Goal: Task Accomplishment & Management: Use online tool/utility

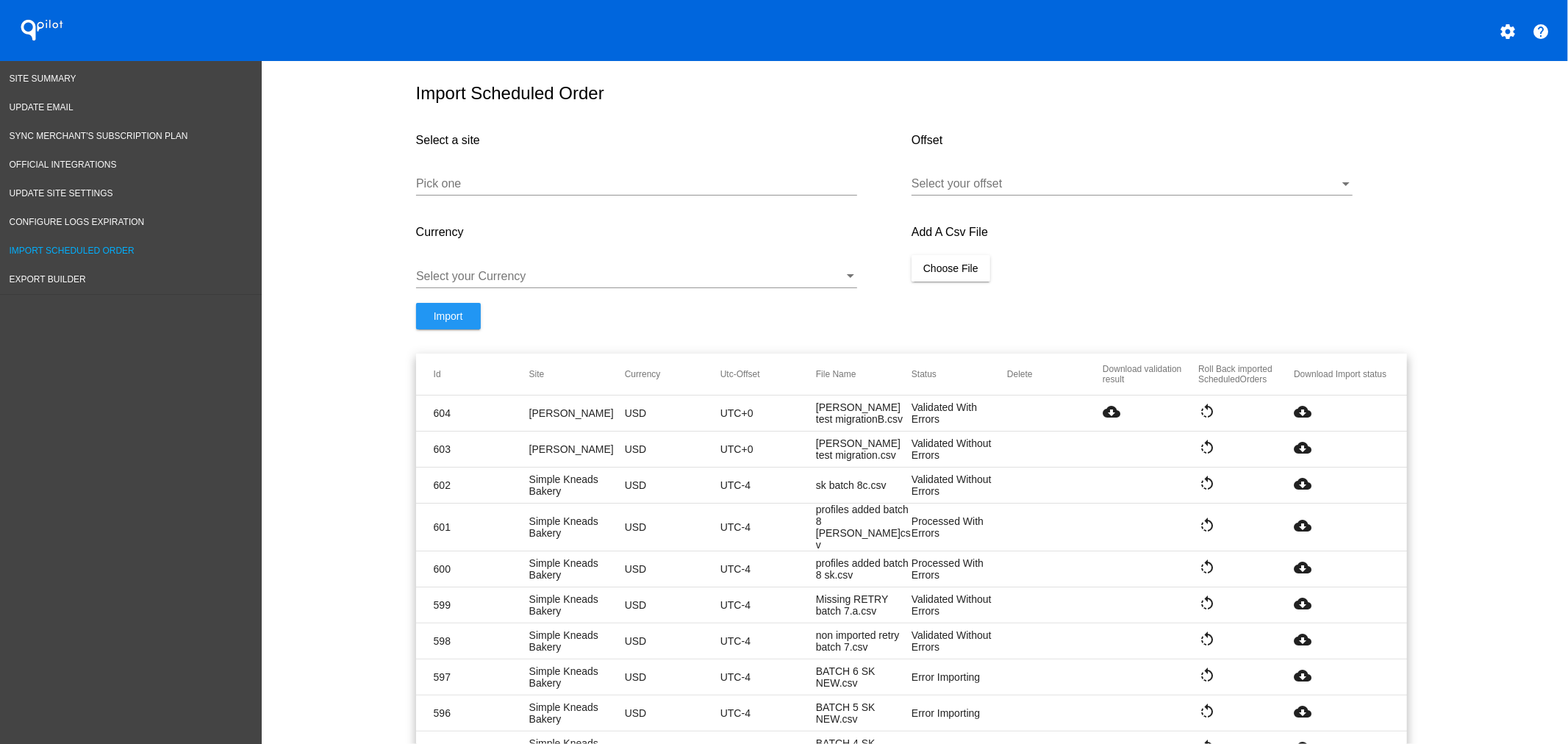
click at [495, 172] on div "Pick one" at bounding box center [637, 178] width 441 height 33
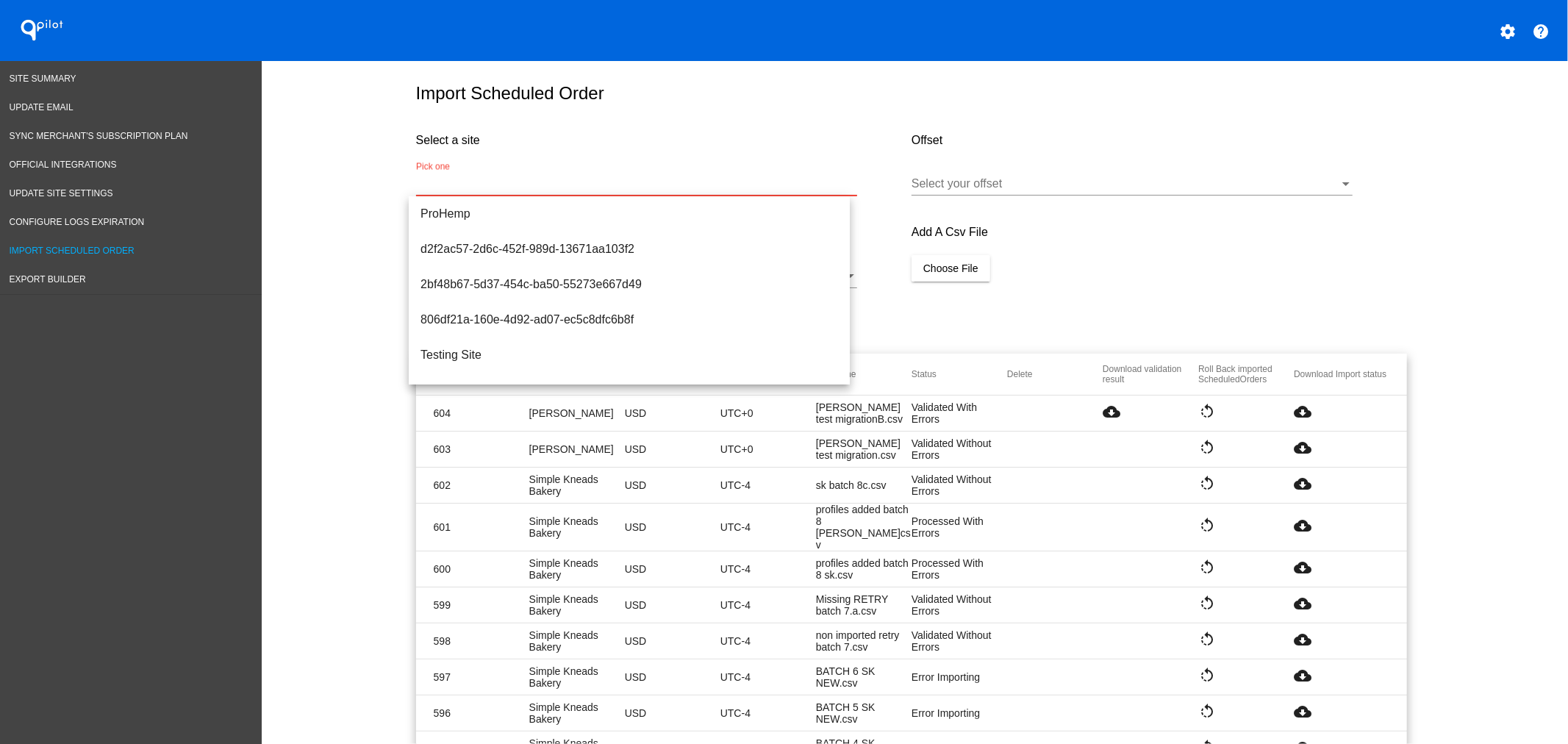
paste input "[URL][DOMAIN_NAME]"
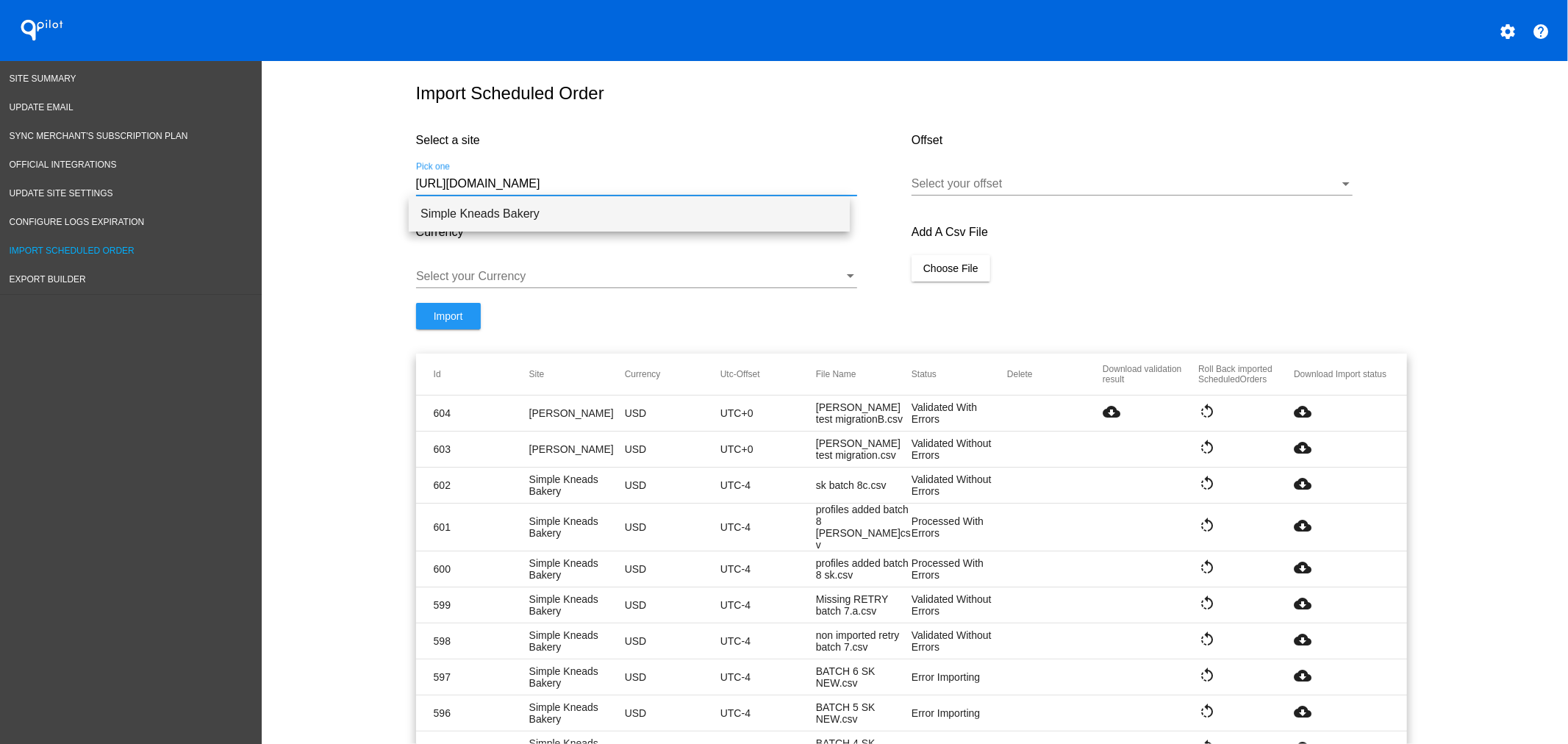
click at [532, 201] on span "Simple Kneads Bakery" at bounding box center [629, 214] width 417 height 35
type input "Simple Kneads Bakery"
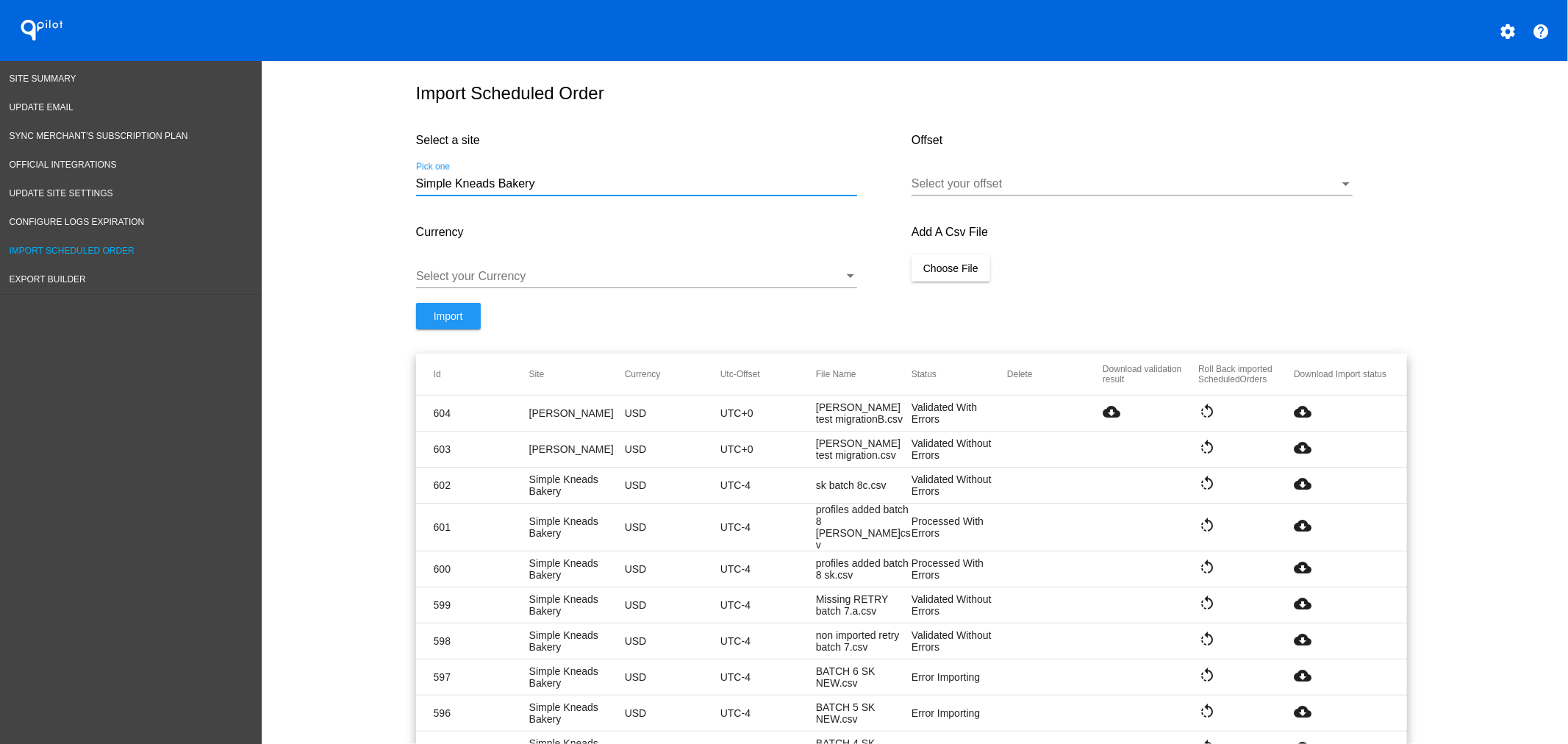
click at [950, 184] on div at bounding box center [1125, 184] width 427 height 13
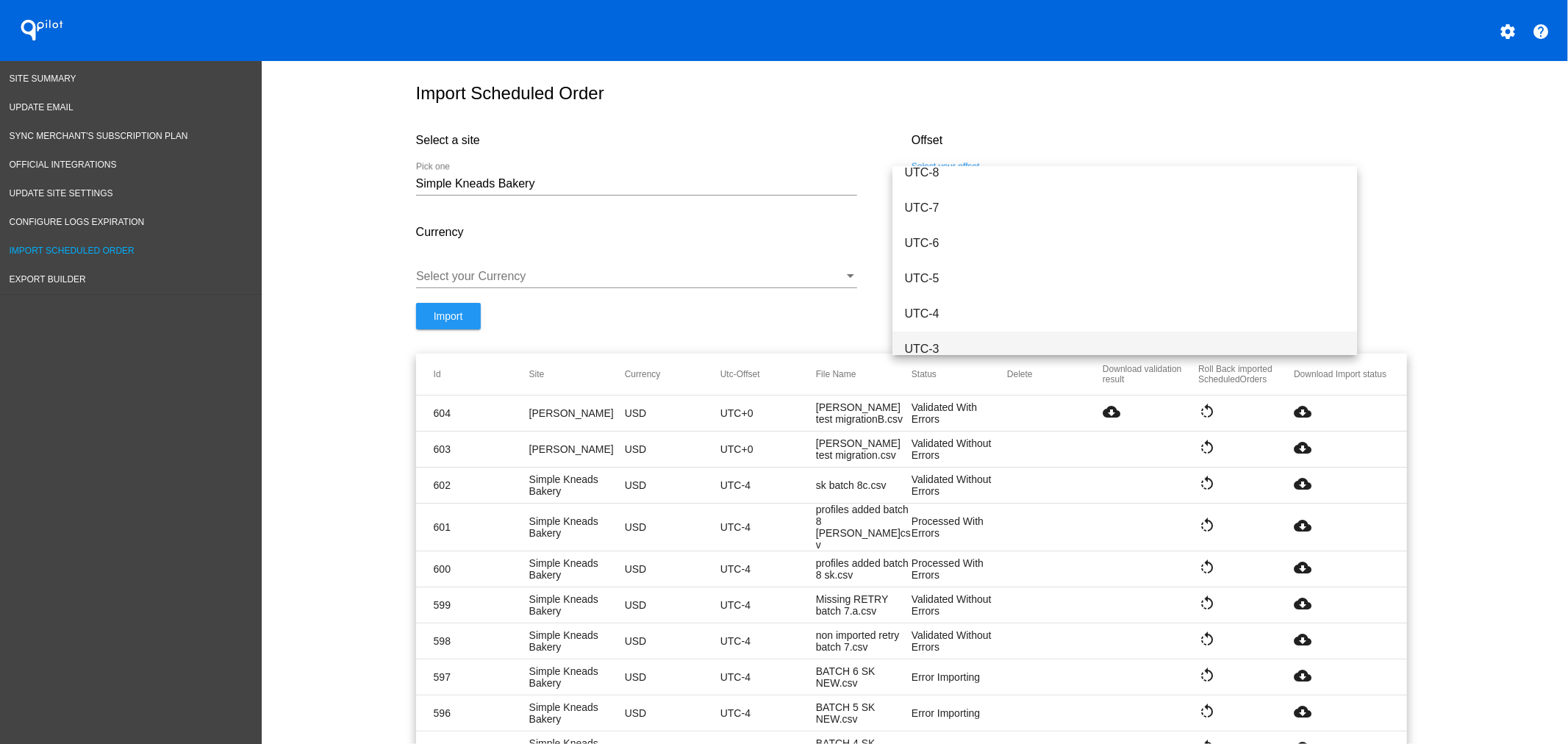
scroll to position [189, 0]
click at [934, 280] on span "UTC-4" at bounding box center [1125, 277] width 441 height 35
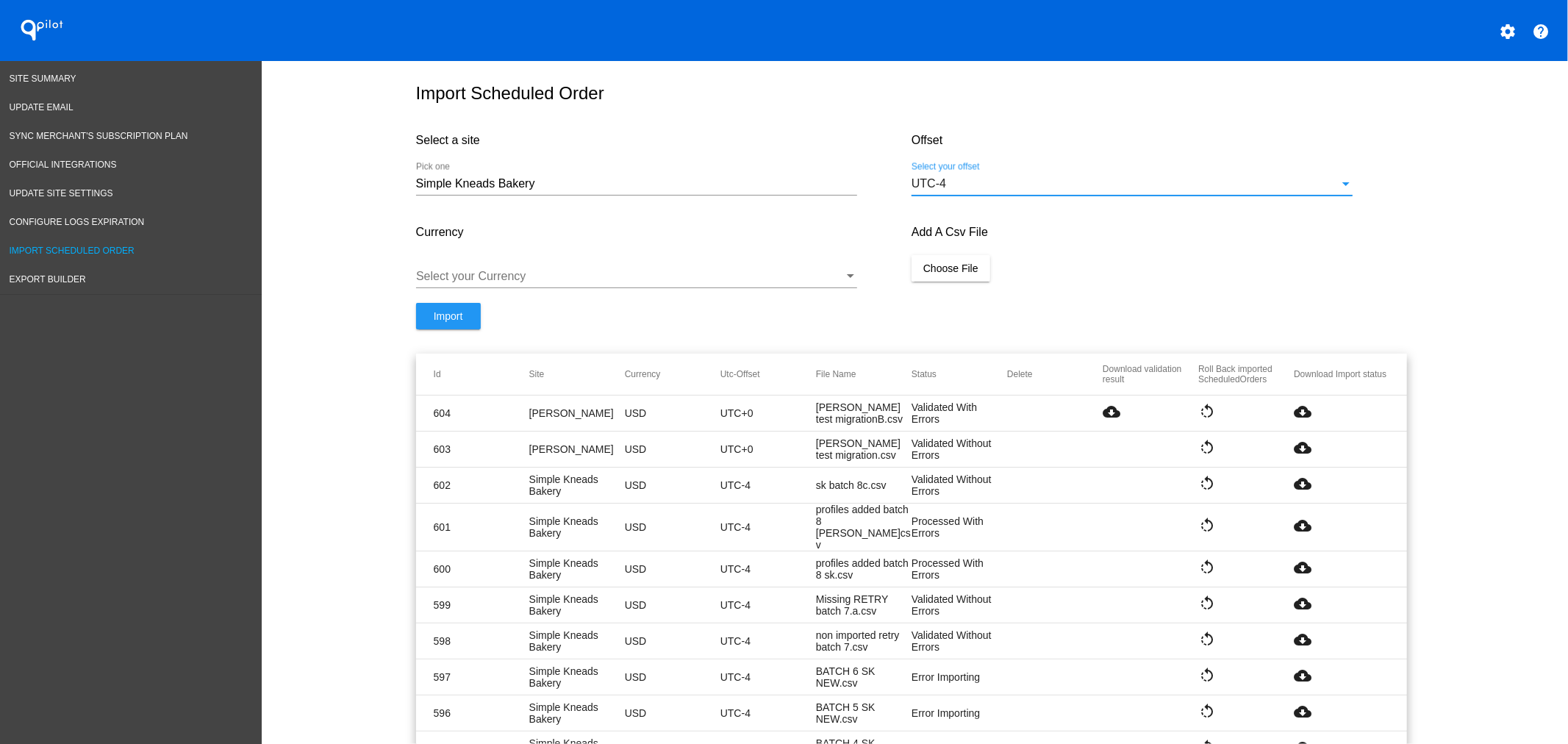
click at [702, 291] on div "Select your Currency" at bounding box center [637, 279] width 441 height 48
click at [671, 284] on div "Select your Currency" at bounding box center [637, 271] width 441 height 33
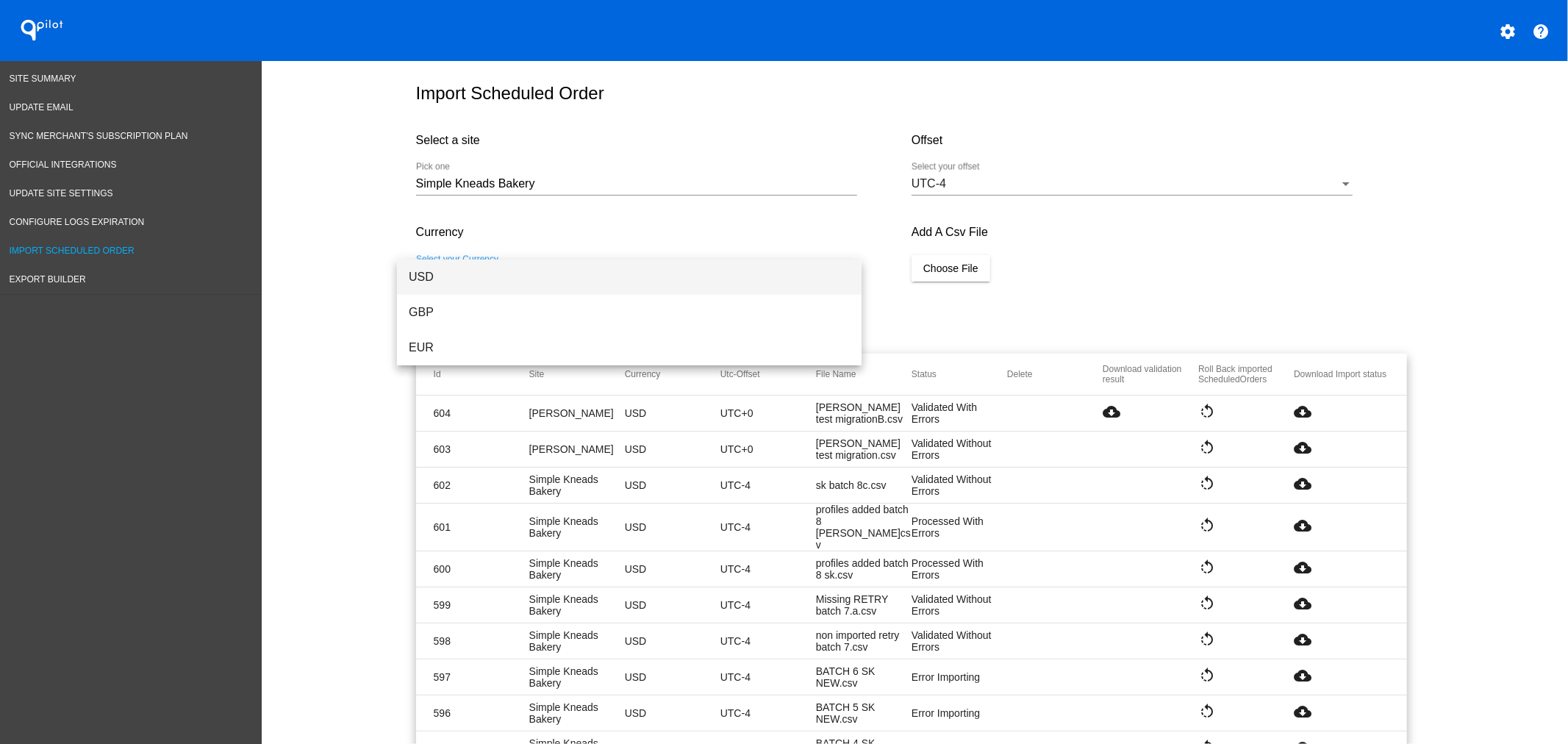
click at [522, 268] on span "USD" at bounding box center [629, 277] width 441 height 35
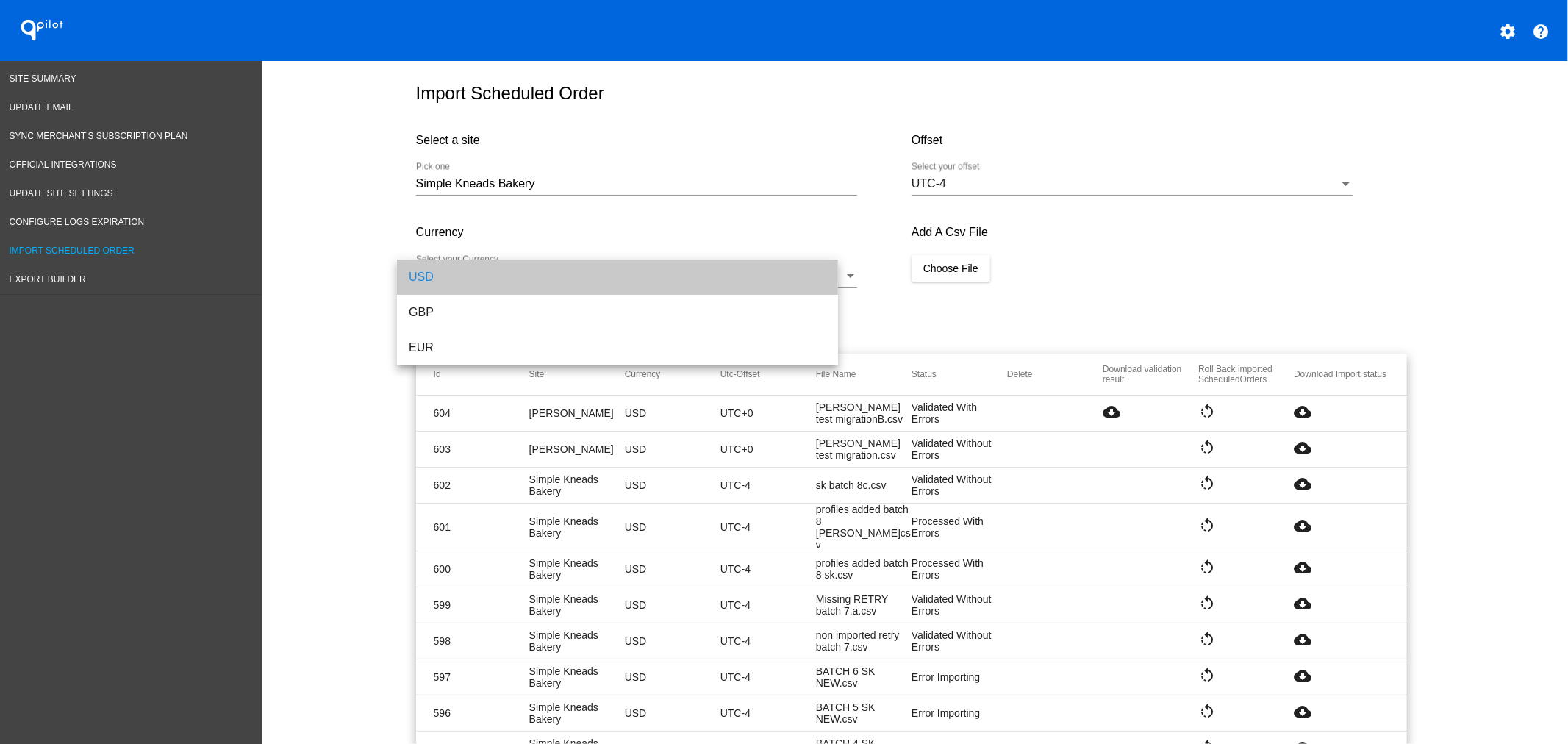
click at [887, 273] on div "Currency USD Select your Currency" at bounding box center [664, 257] width 495 height 93
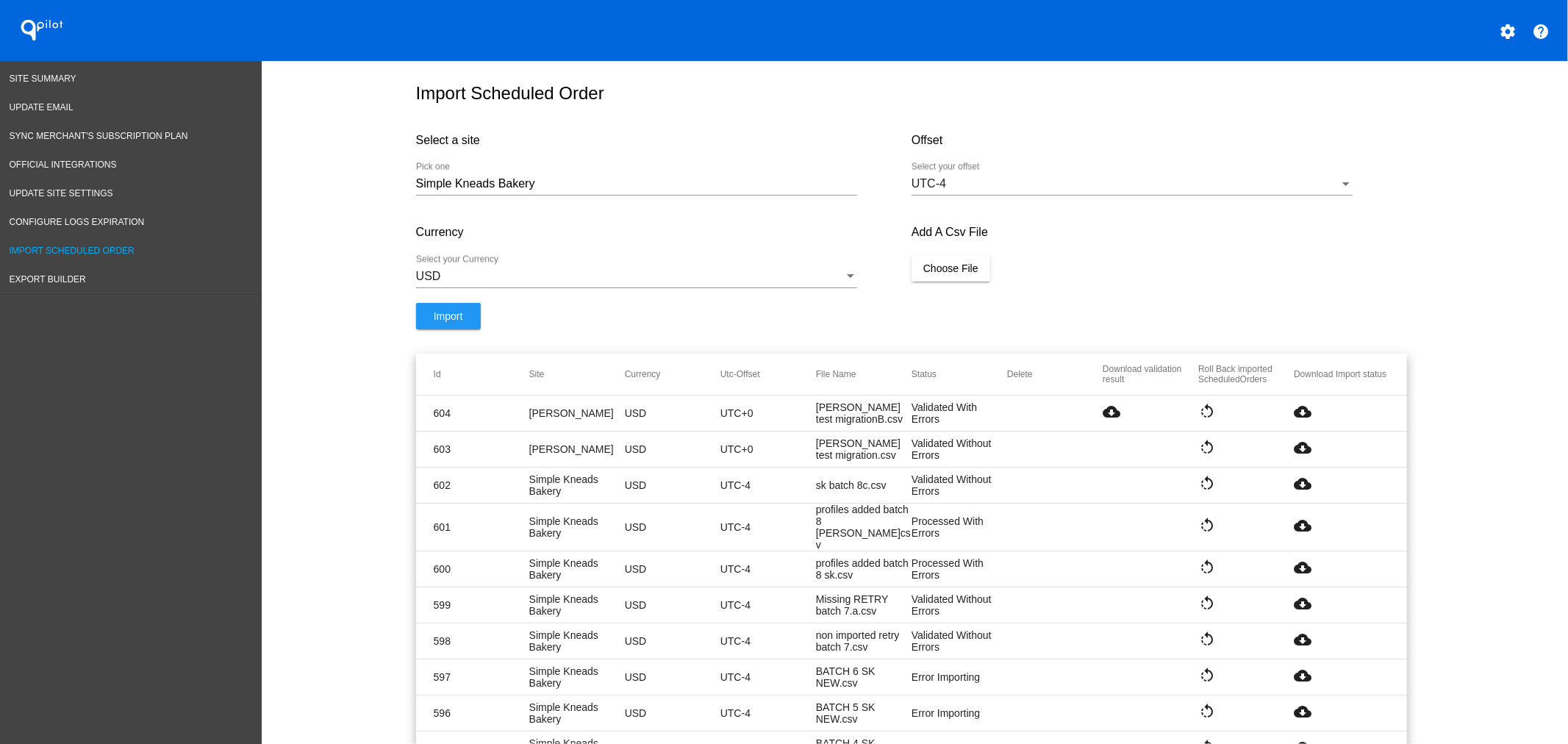
click at [923, 274] on span "Choose File" at bounding box center [951, 268] width 56 height 12
click at [433, 329] on span "Import" at bounding box center [448, 332] width 29 height 12
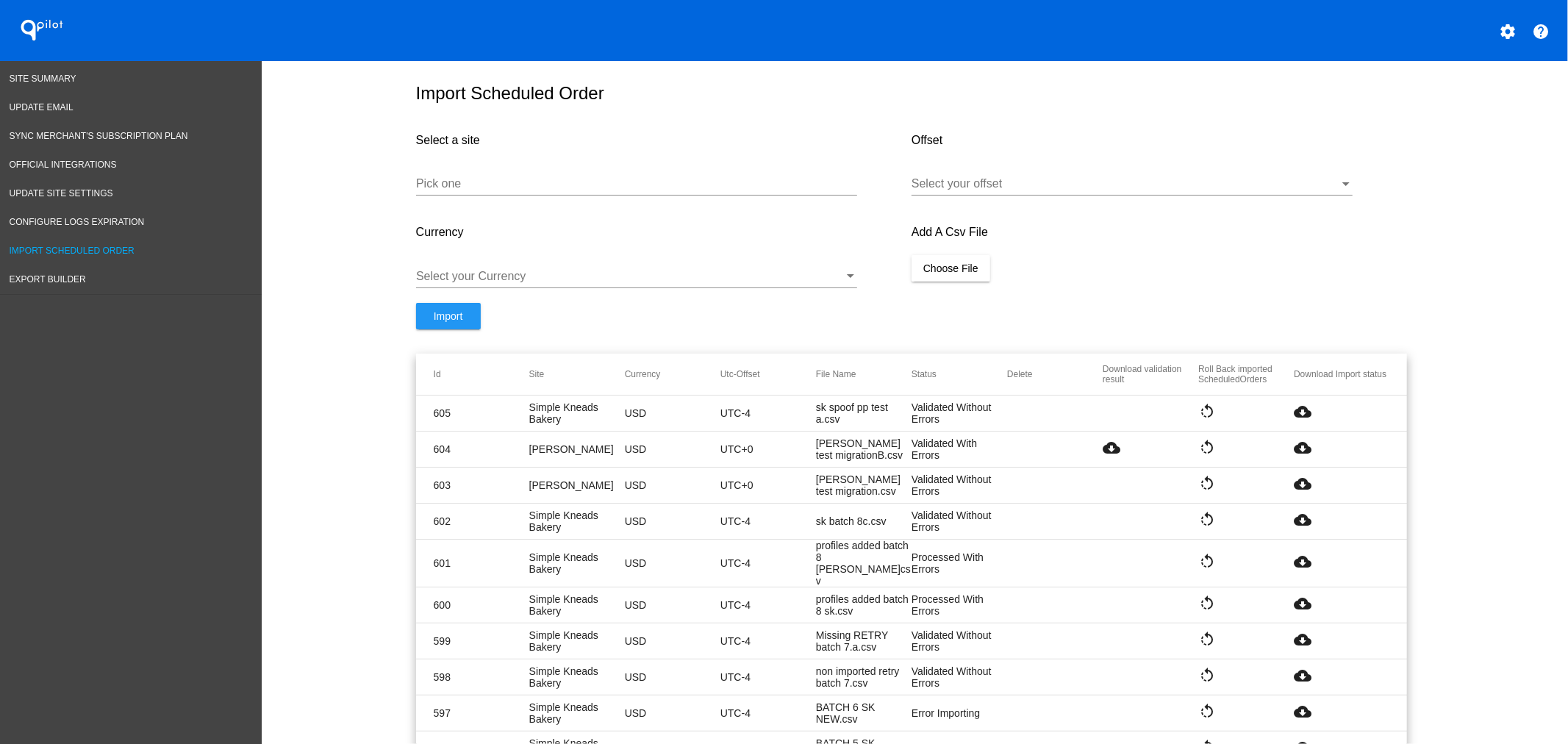
click at [1306, 412] on mat-cell "cloud_download" at bounding box center [1342, 413] width 96 height 20
click at [1296, 412] on mat-icon "cloud_download" at bounding box center [1302, 412] width 18 height 18
